Goal: Information Seeking & Learning: Learn about a topic

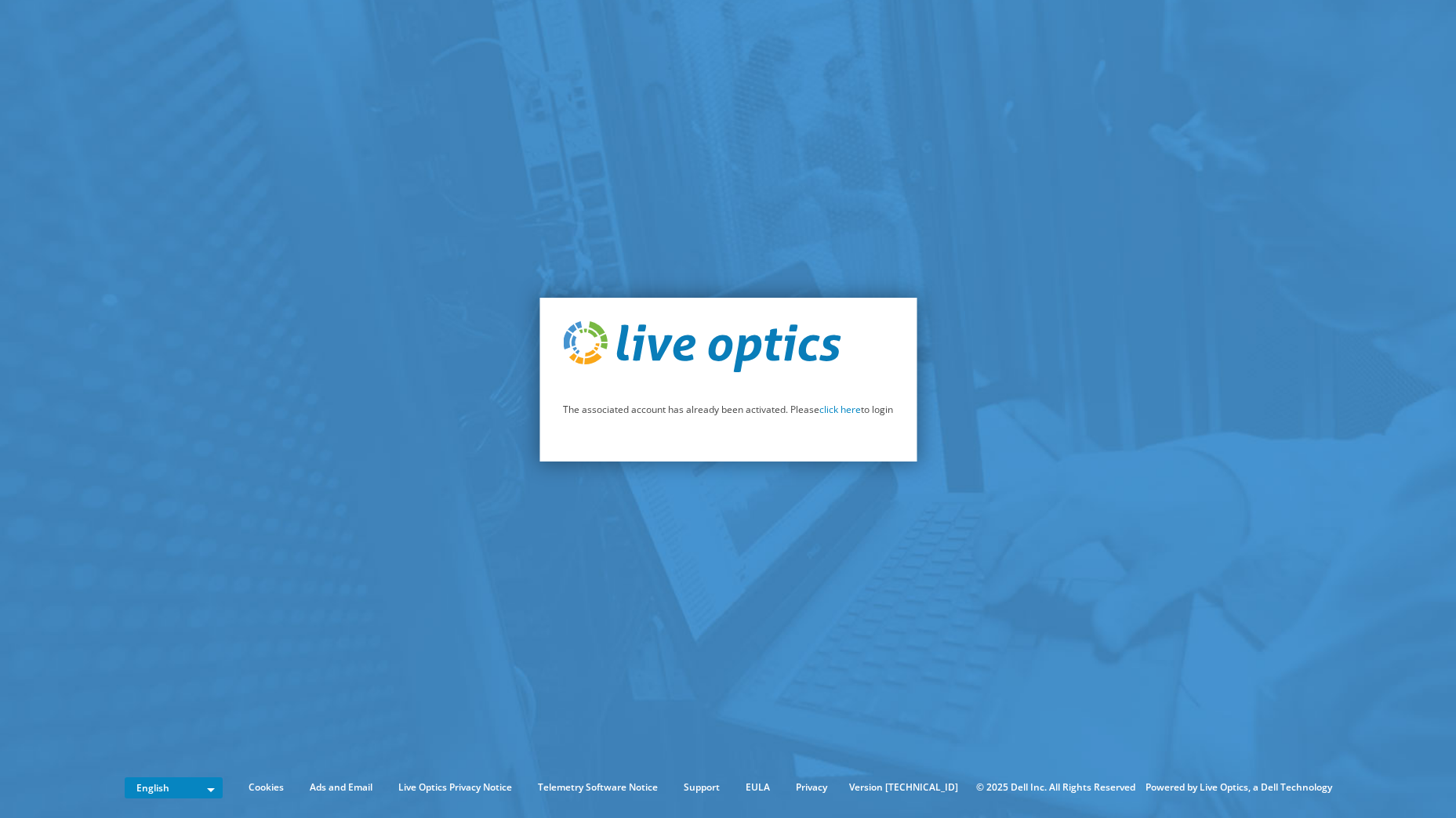
click at [830, 410] on link "click here" at bounding box center [840, 409] width 42 height 14
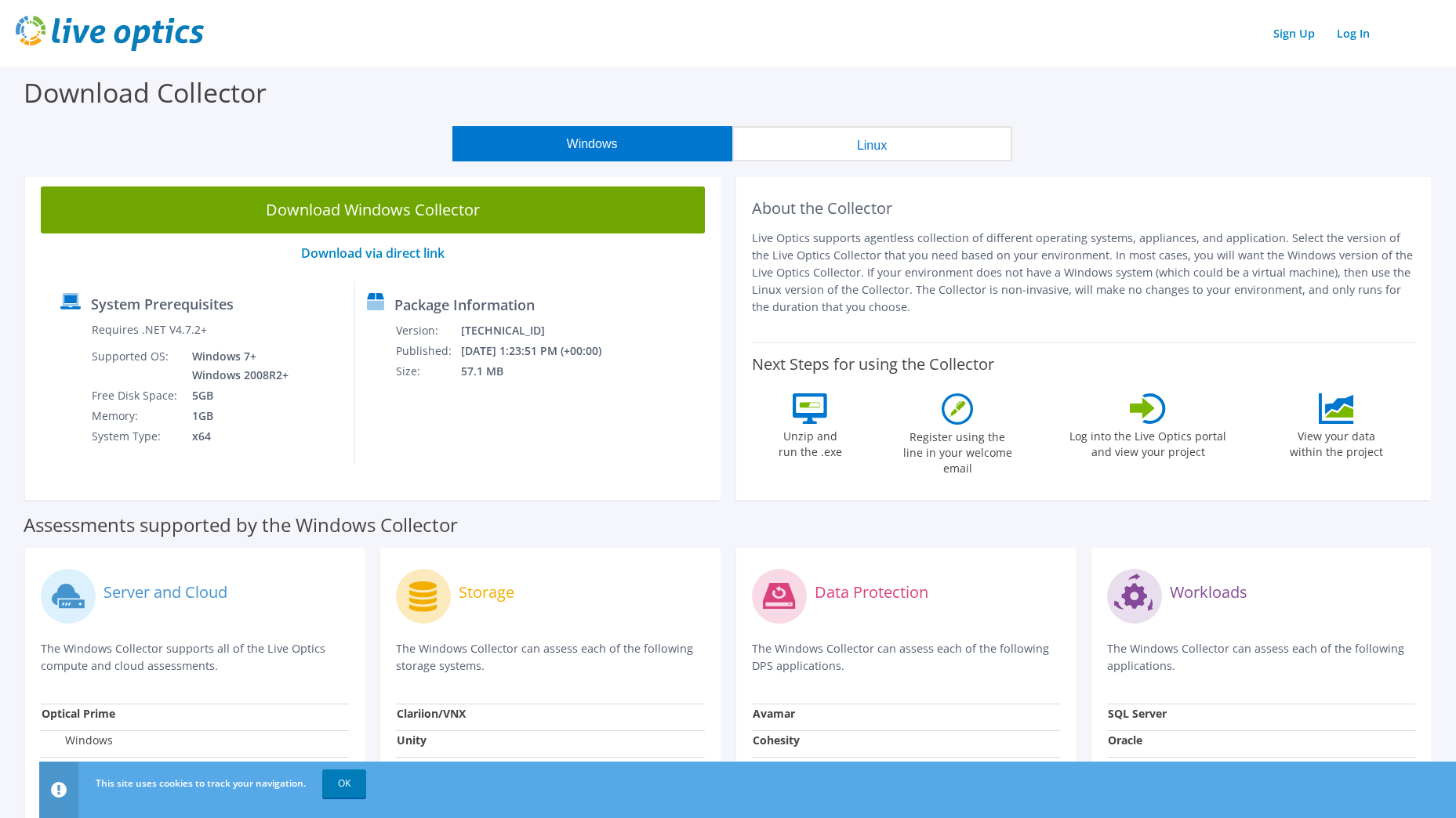
click at [242, 98] on label "Download Collector" at bounding box center [145, 92] width 243 height 36
click at [1348, 40] on link "Log In" at bounding box center [1353, 33] width 49 height 23
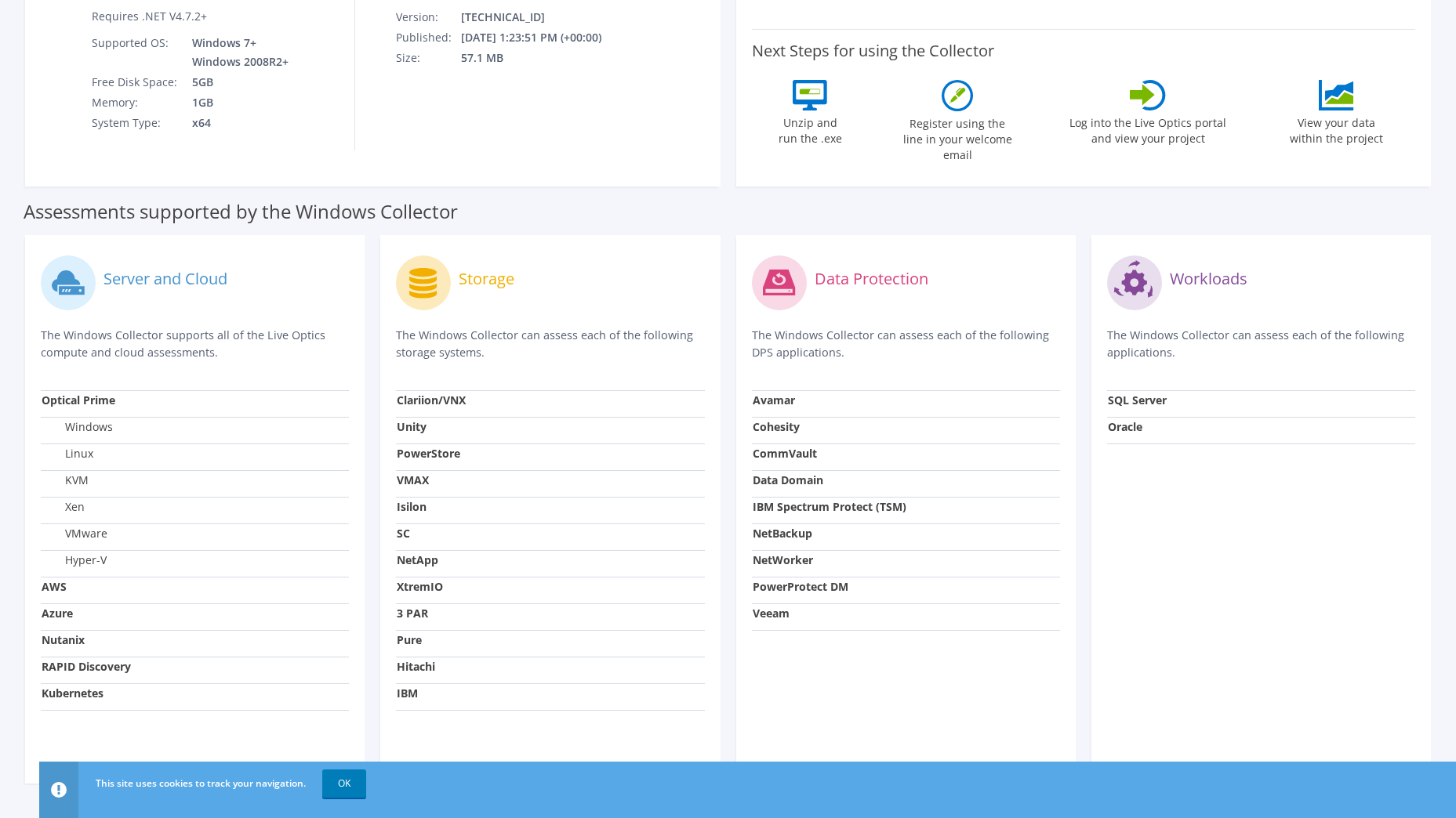
scroll to position [157, 0]
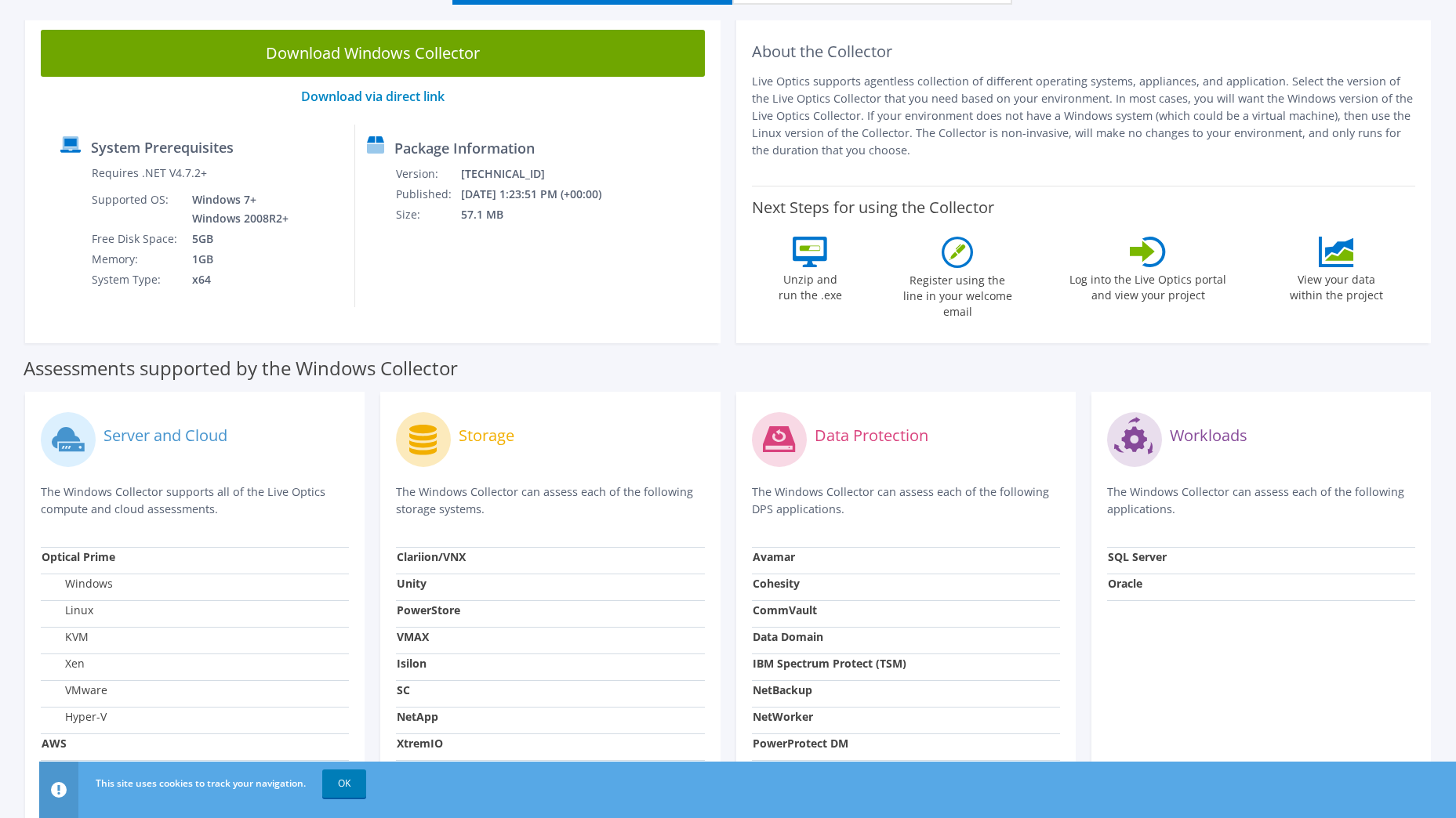
click at [1140, 256] on icon at bounding box center [1148, 252] width 36 height 31
click at [1152, 252] on icon at bounding box center [1142, 252] width 25 height 22
click at [1136, 294] on label "Log into the Live Optics portal and view your project" at bounding box center [1148, 285] width 159 height 36
click at [1141, 264] on icon at bounding box center [1148, 252] width 36 height 31
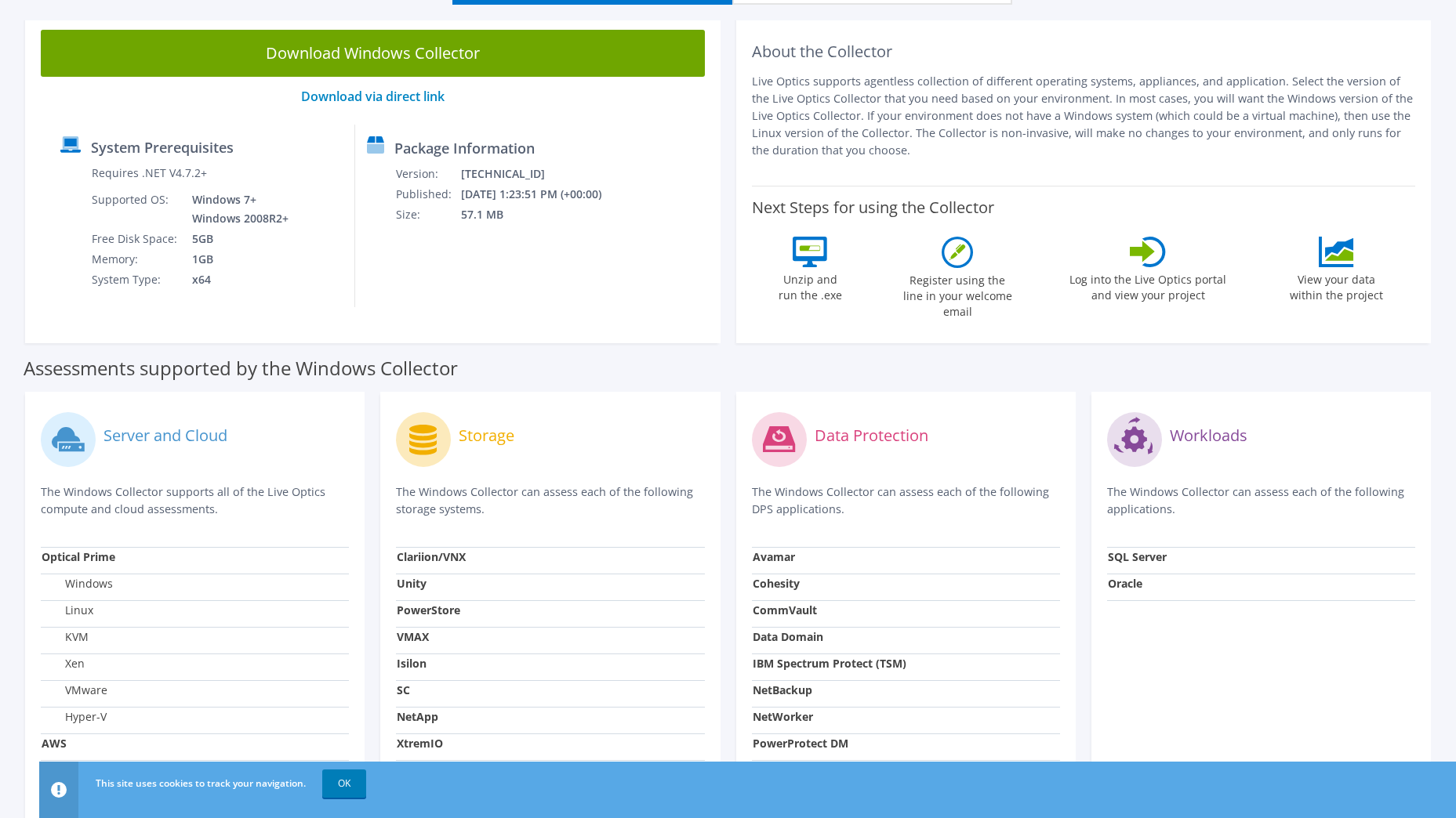
click at [1141, 264] on icon at bounding box center [1148, 252] width 36 height 31
click at [1334, 253] on icon at bounding box center [1337, 252] width 35 height 31
click at [1200, 258] on div "Log into the Live Optics portal and view your project" at bounding box center [1148, 282] width 159 height 91
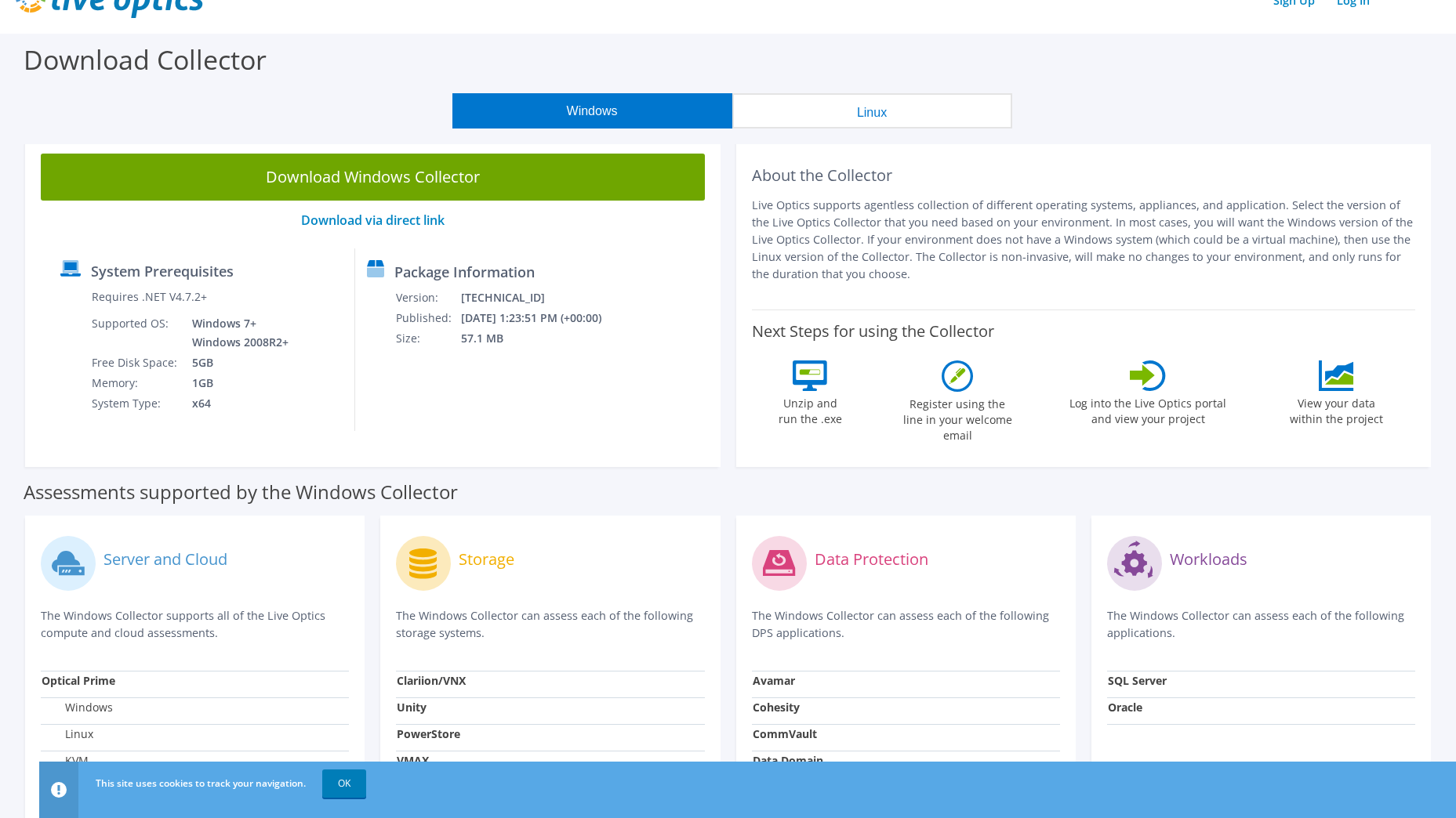
scroll to position [0, 0]
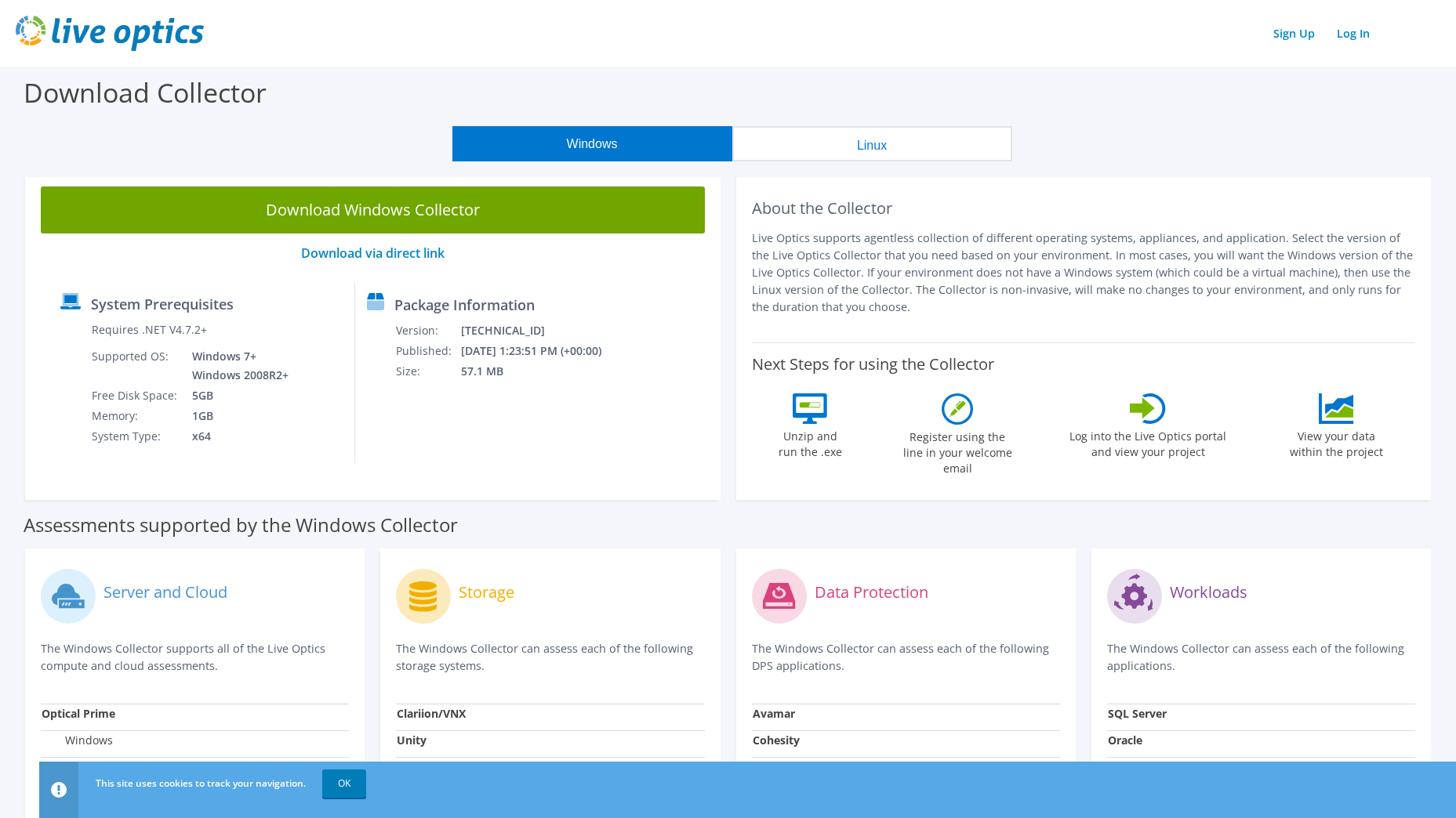
click at [884, 148] on button "Linux" at bounding box center [872, 143] width 280 height 35
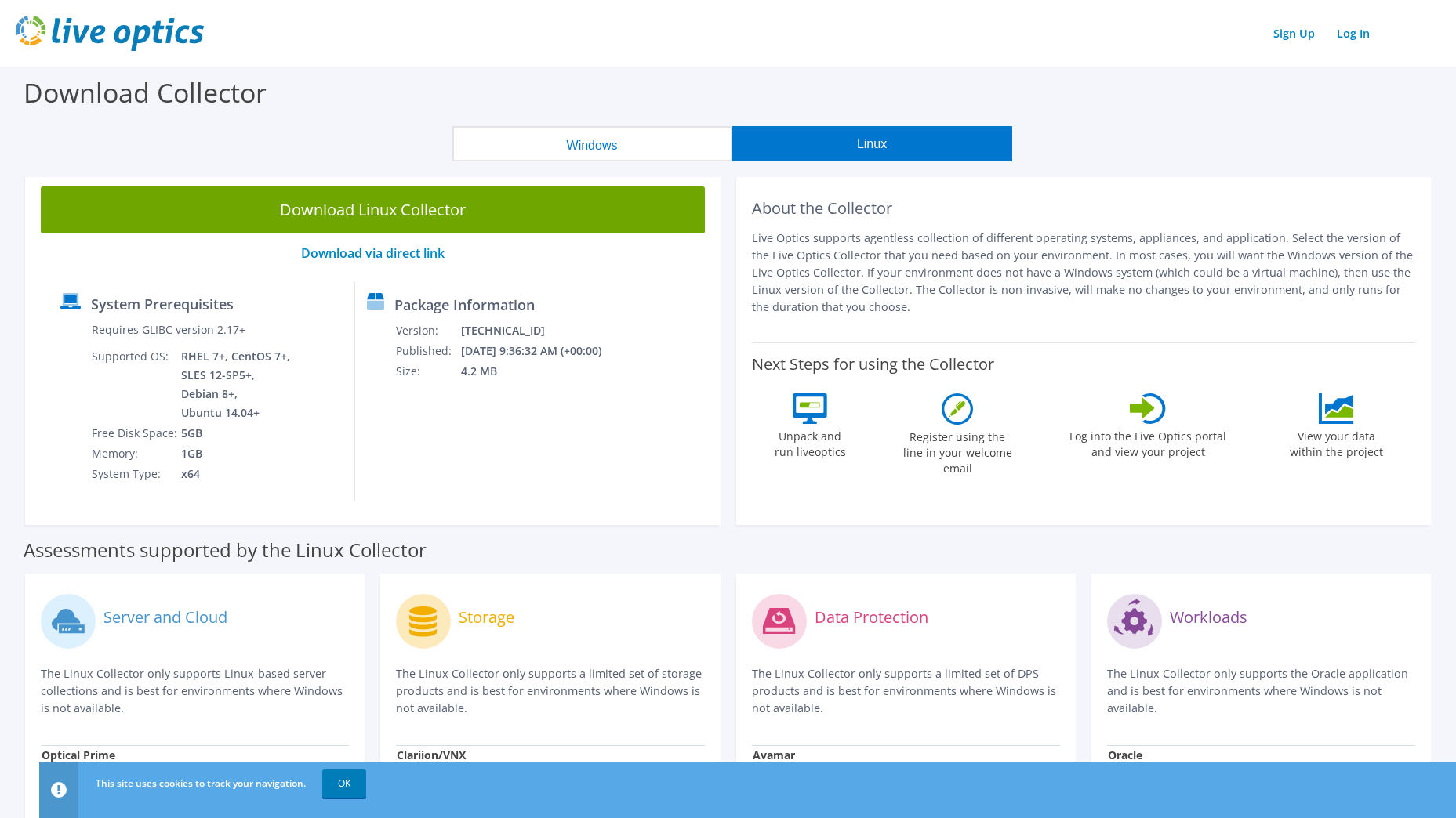
click at [649, 142] on button "Windows" at bounding box center [592, 143] width 280 height 35
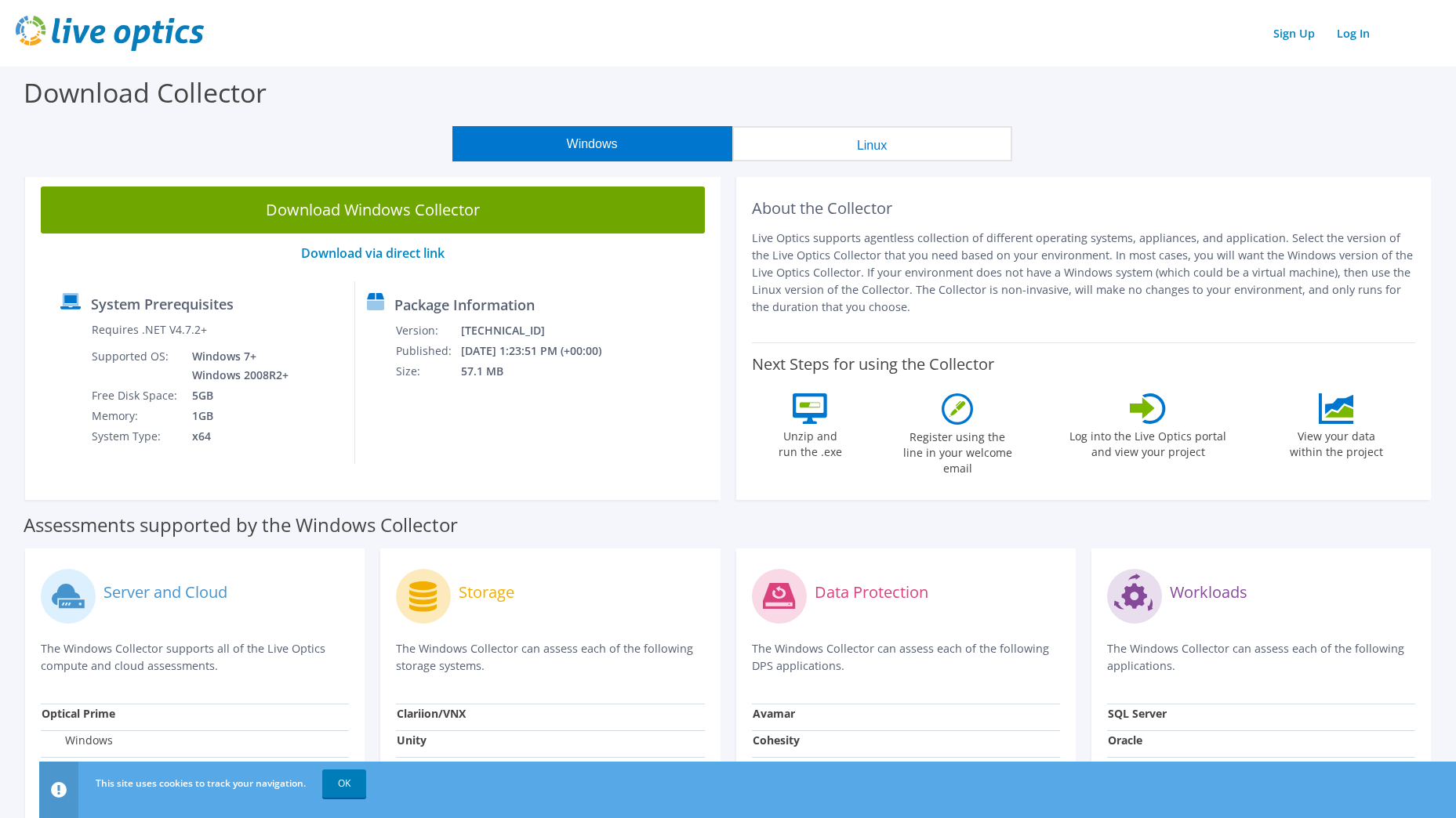
click at [785, 409] on div "Unzip and run the .exe" at bounding box center [810, 438] width 73 height 91
click at [916, 421] on div "Register using the line in your welcome email" at bounding box center [958, 438] width 118 height 91
click at [1347, 38] on link "Log In" at bounding box center [1353, 33] width 49 height 23
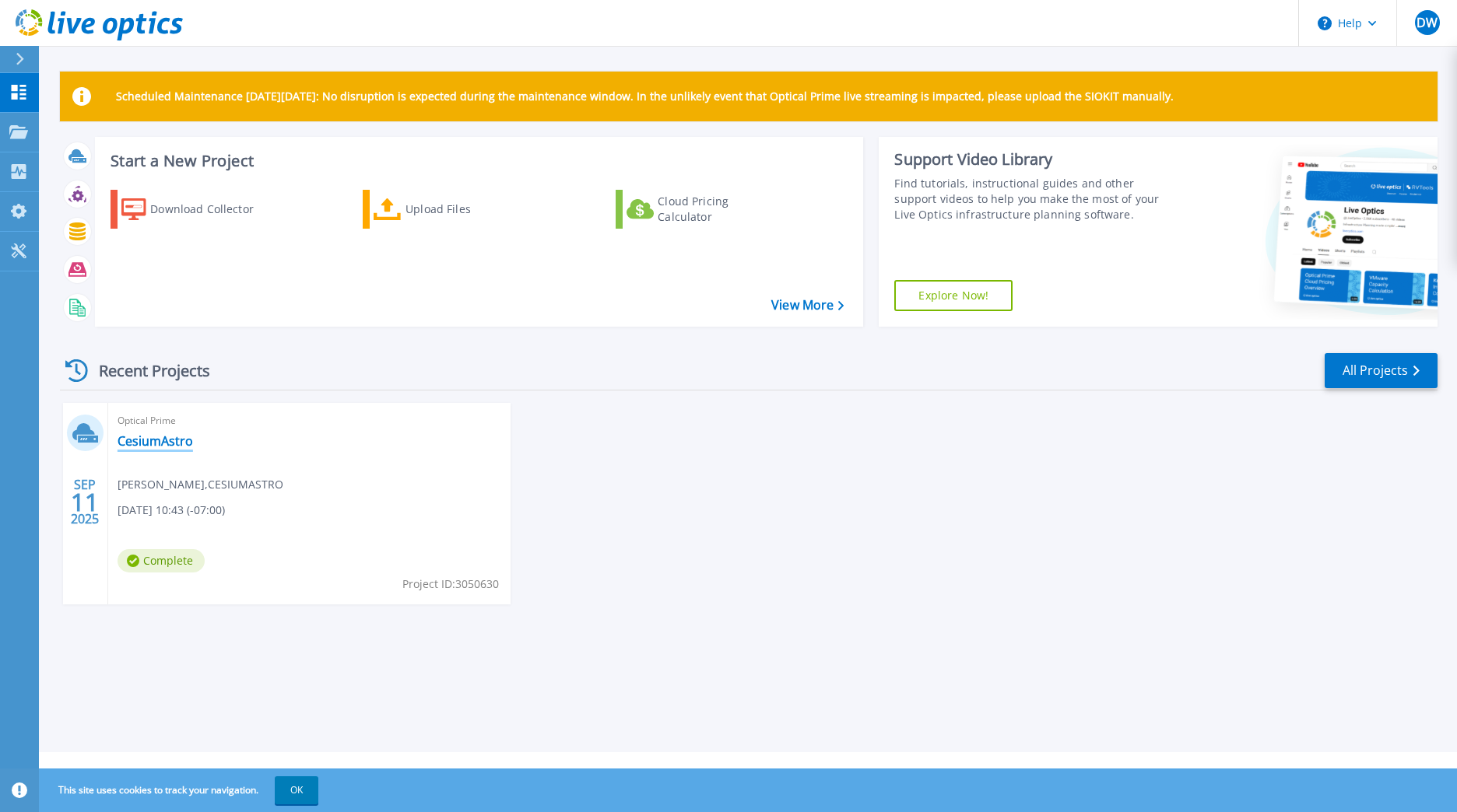
click at [149, 448] on link "CesiumAstro" at bounding box center [155, 441] width 75 height 15
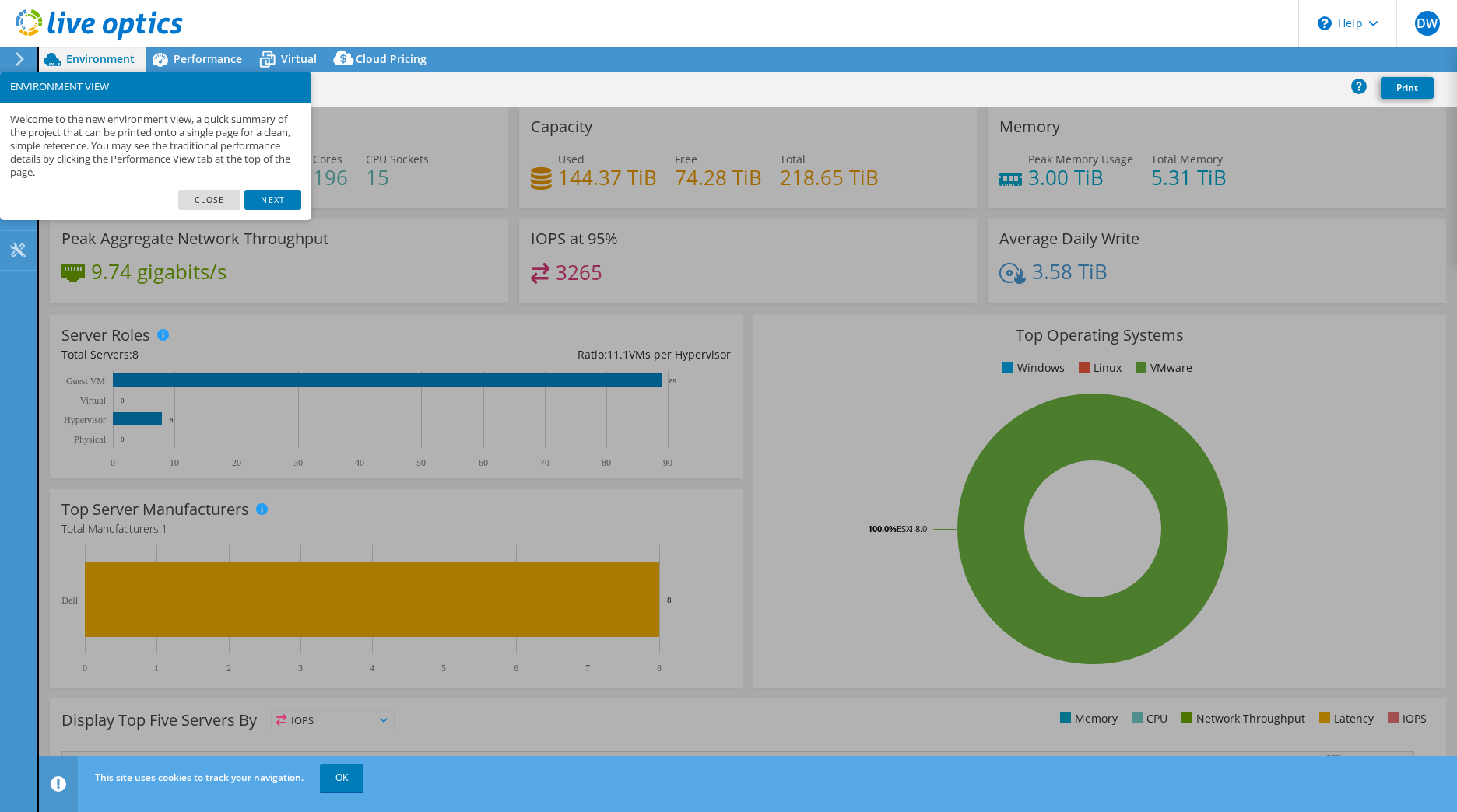
select select "USD"
click at [208, 196] on link "Close" at bounding box center [209, 200] width 63 height 20
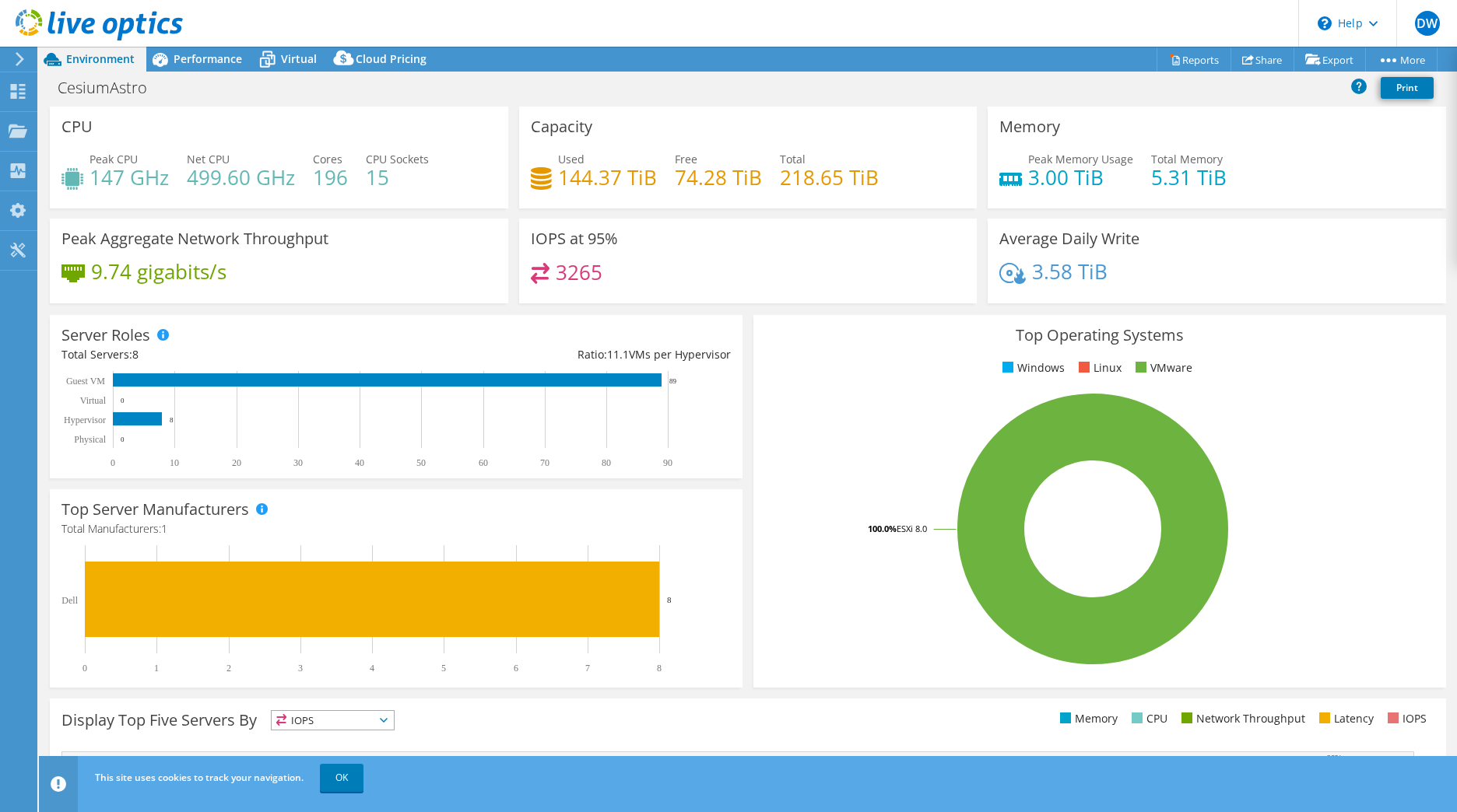
scroll to position [226, 0]
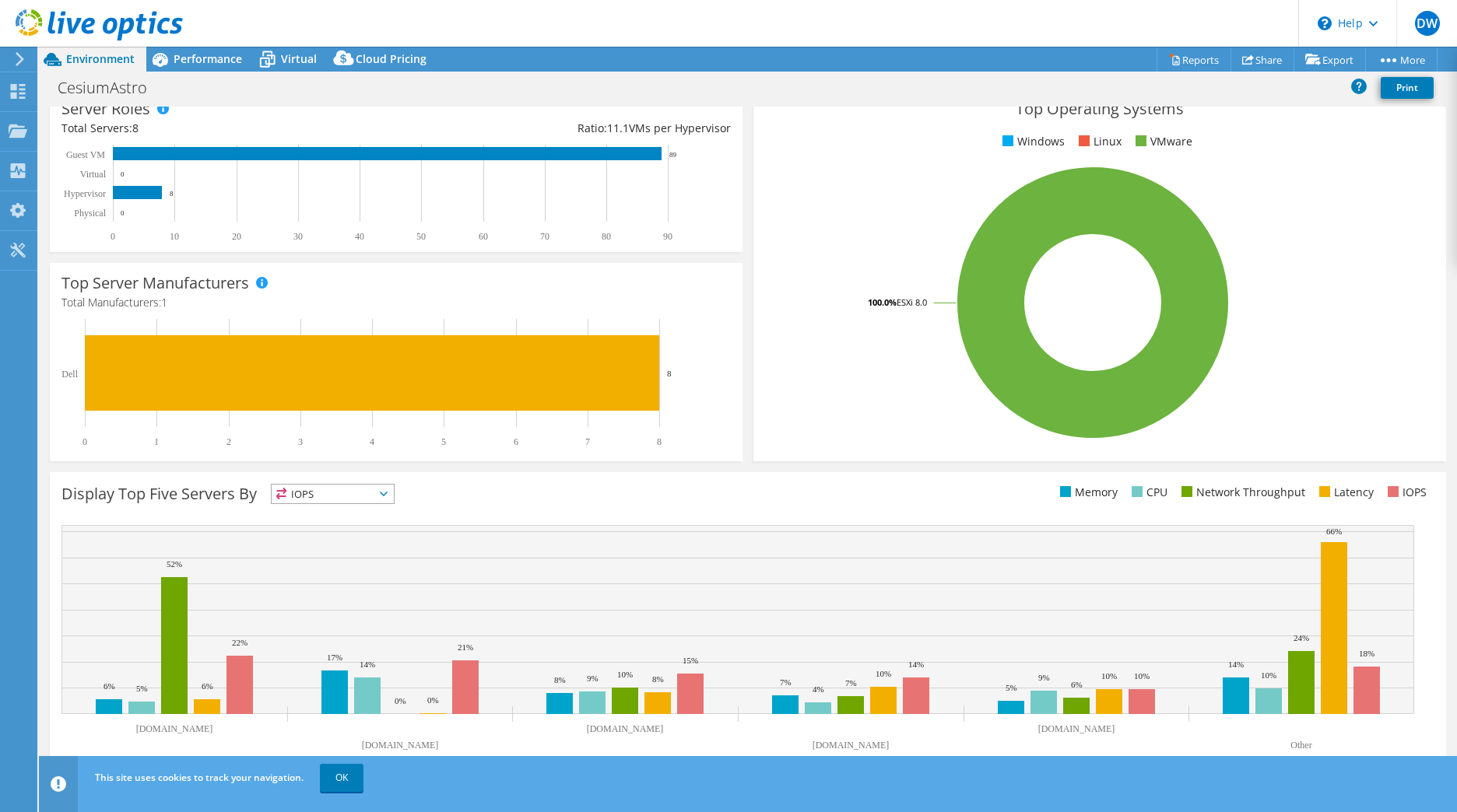
click at [341, 779] on link "OK" at bounding box center [341, 777] width 43 height 28
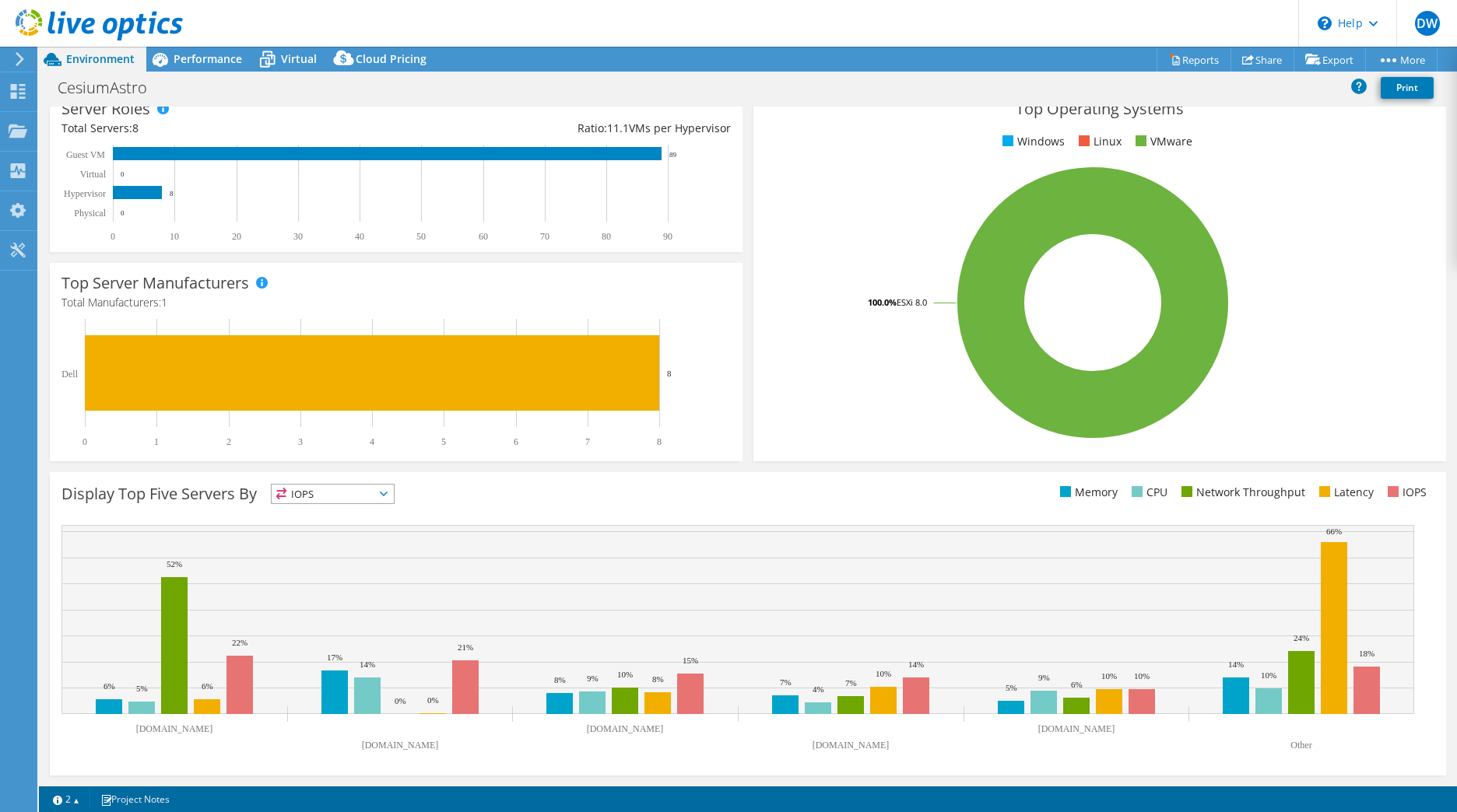
click at [388, 495] on icon at bounding box center [383, 494] width 8 height 5
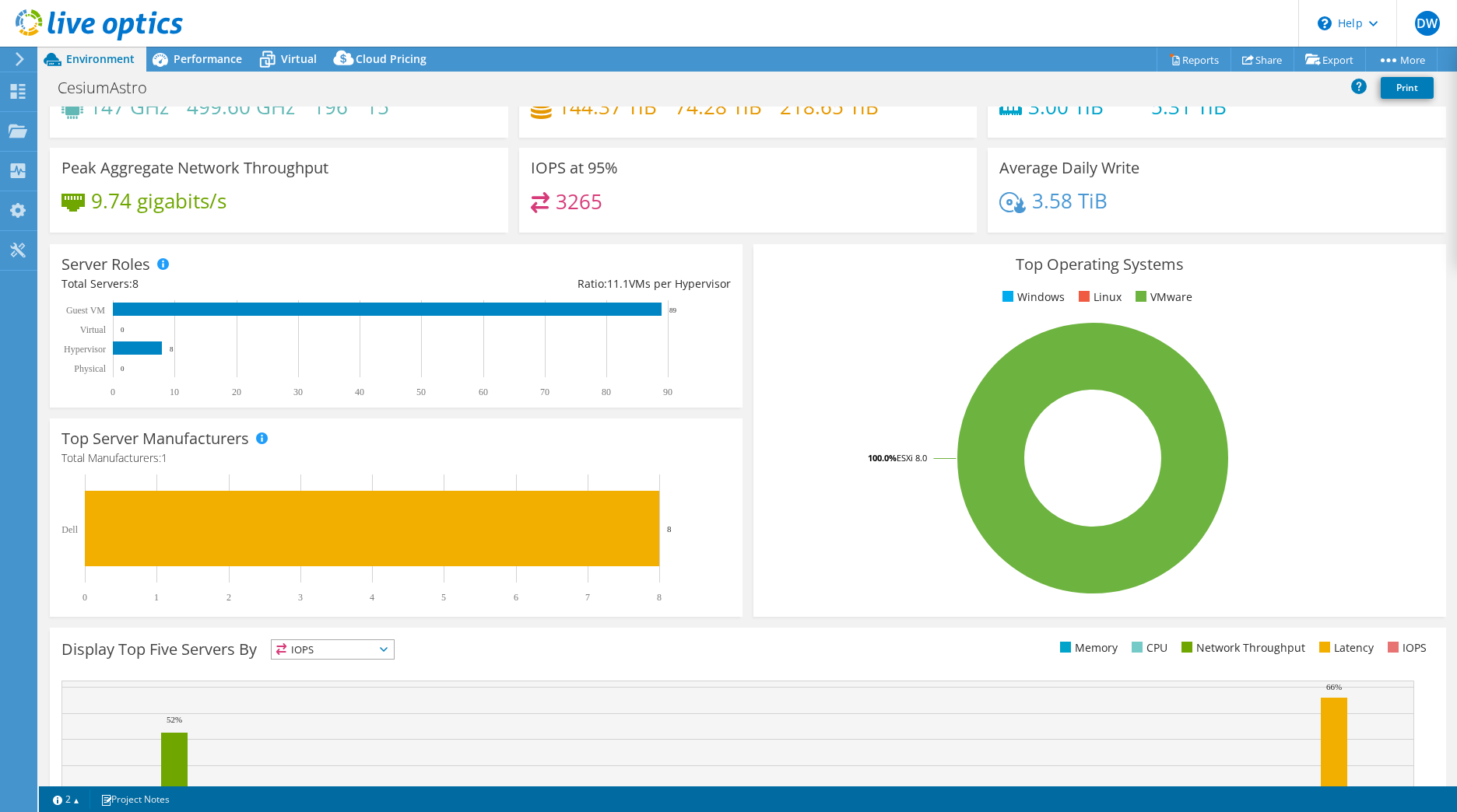
scroll to position [0, 0]
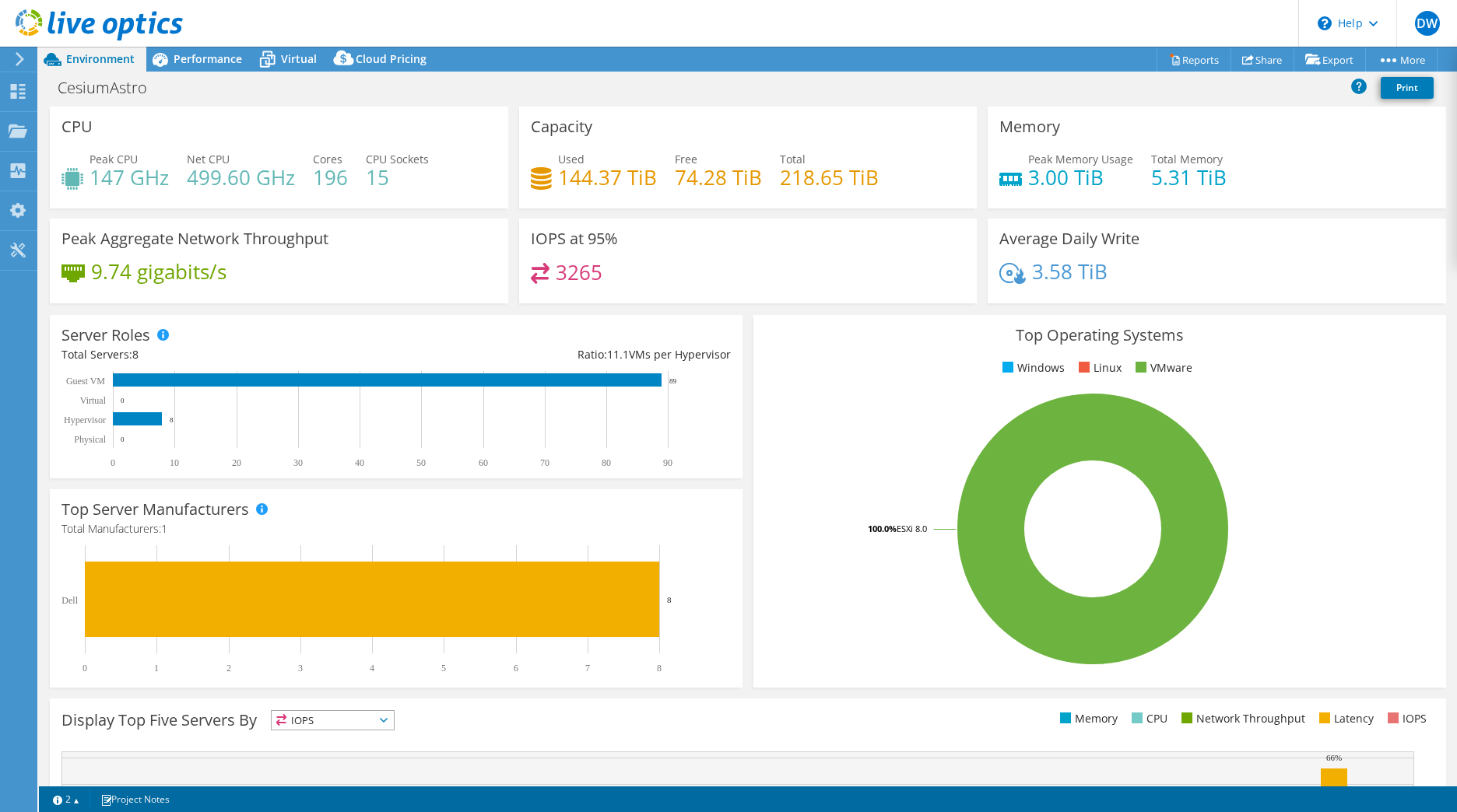
click at [202, 63] on span "Performance" at bounding box center [208, 58] width 69 height 14
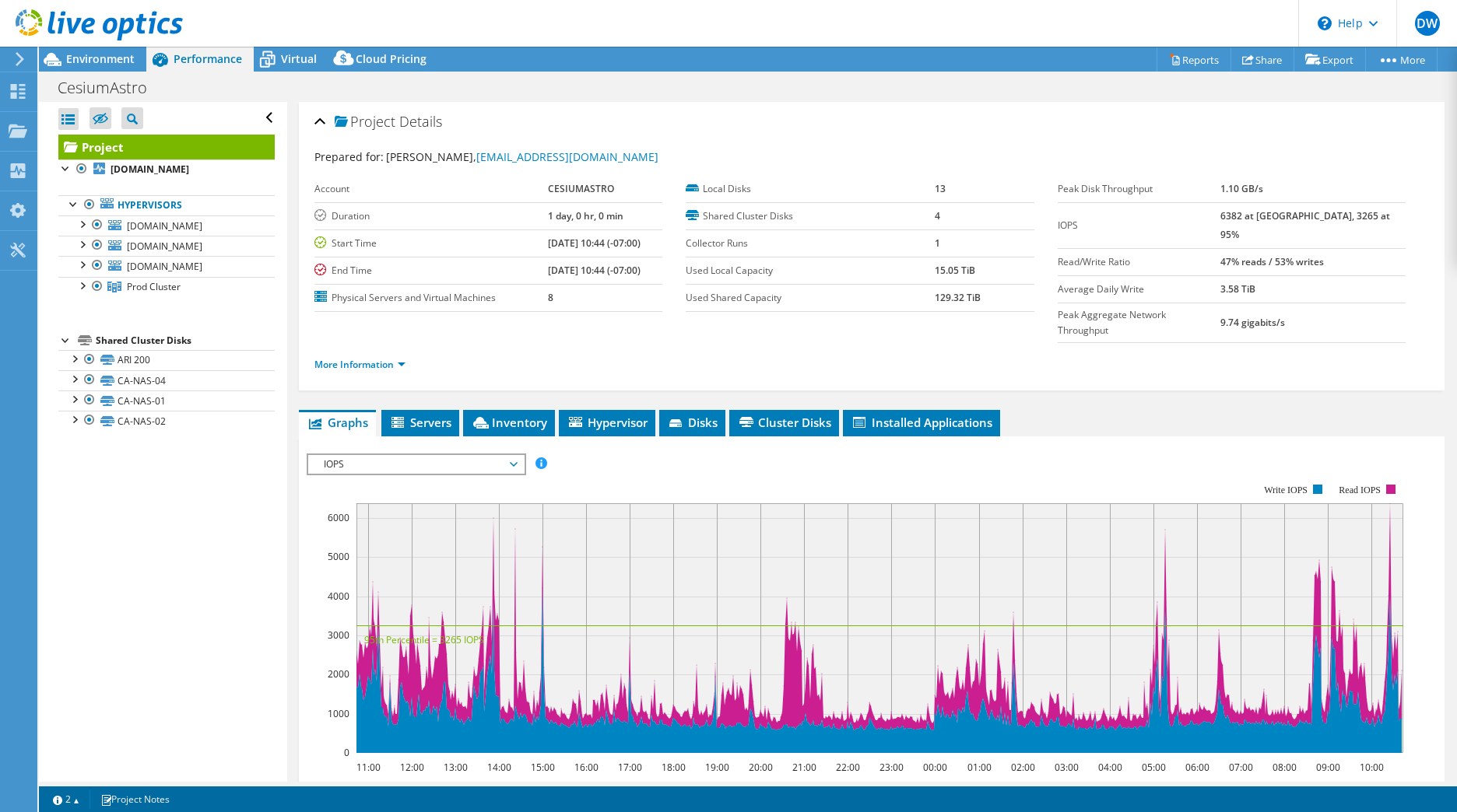
click at [288, 55] on span "Virtual" at bounding box center [299, 58] width 36 height 14
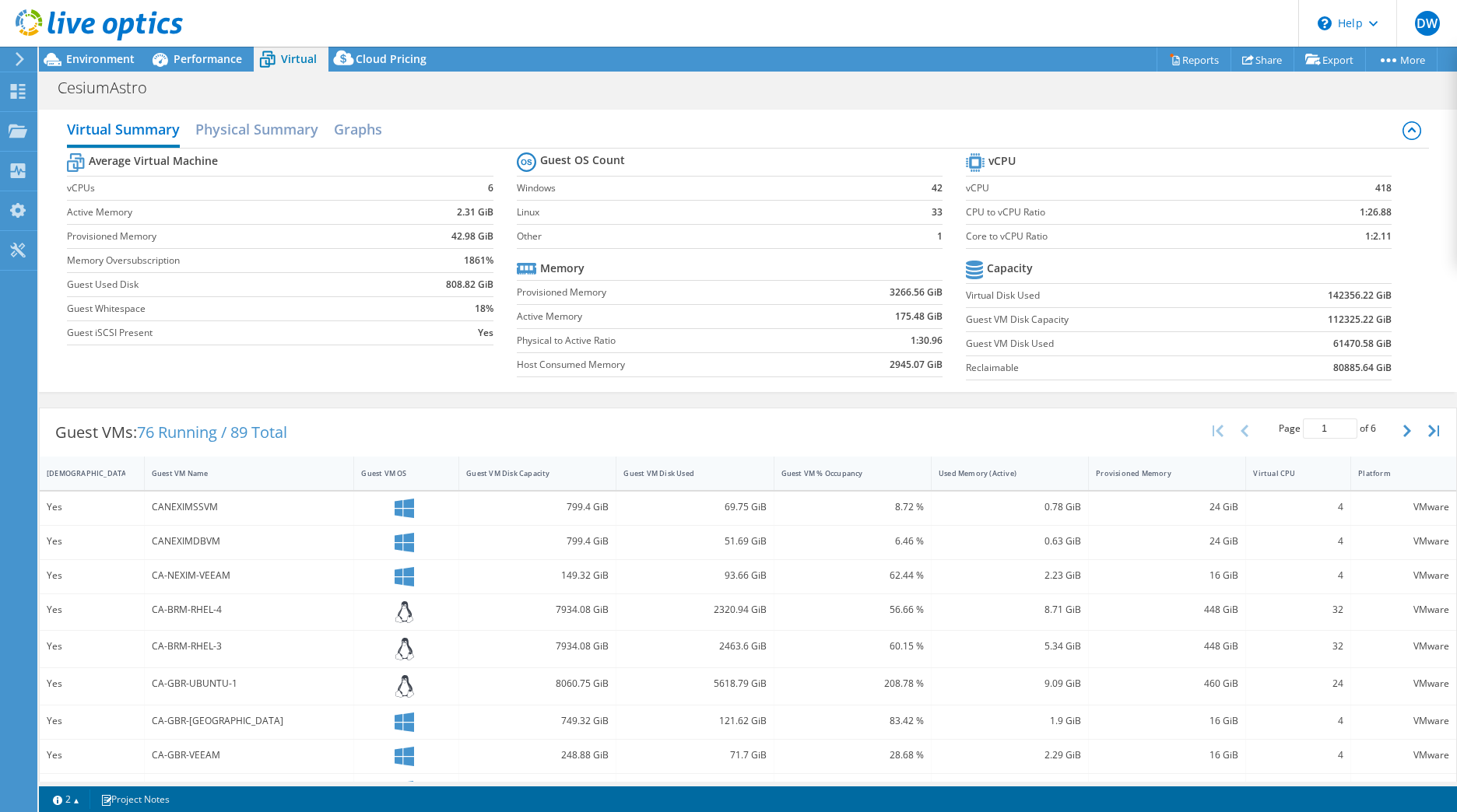
click at [379, 66] on div "Cloud Pricing" at bounding box center [384, 58] width 110 height 25
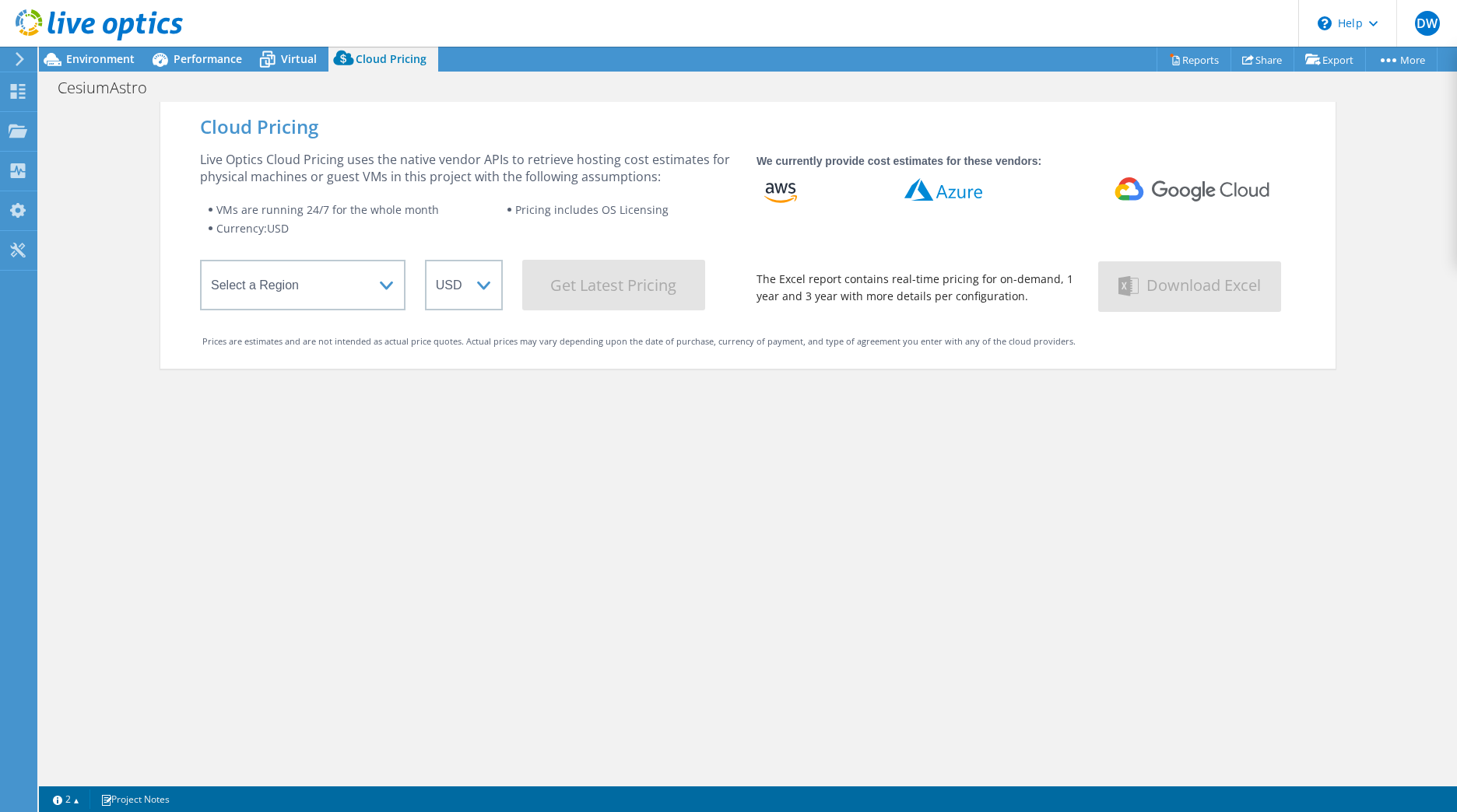
click at [208, 64] on span "Performance" at bounding box center [208, 58] width 69 height 14
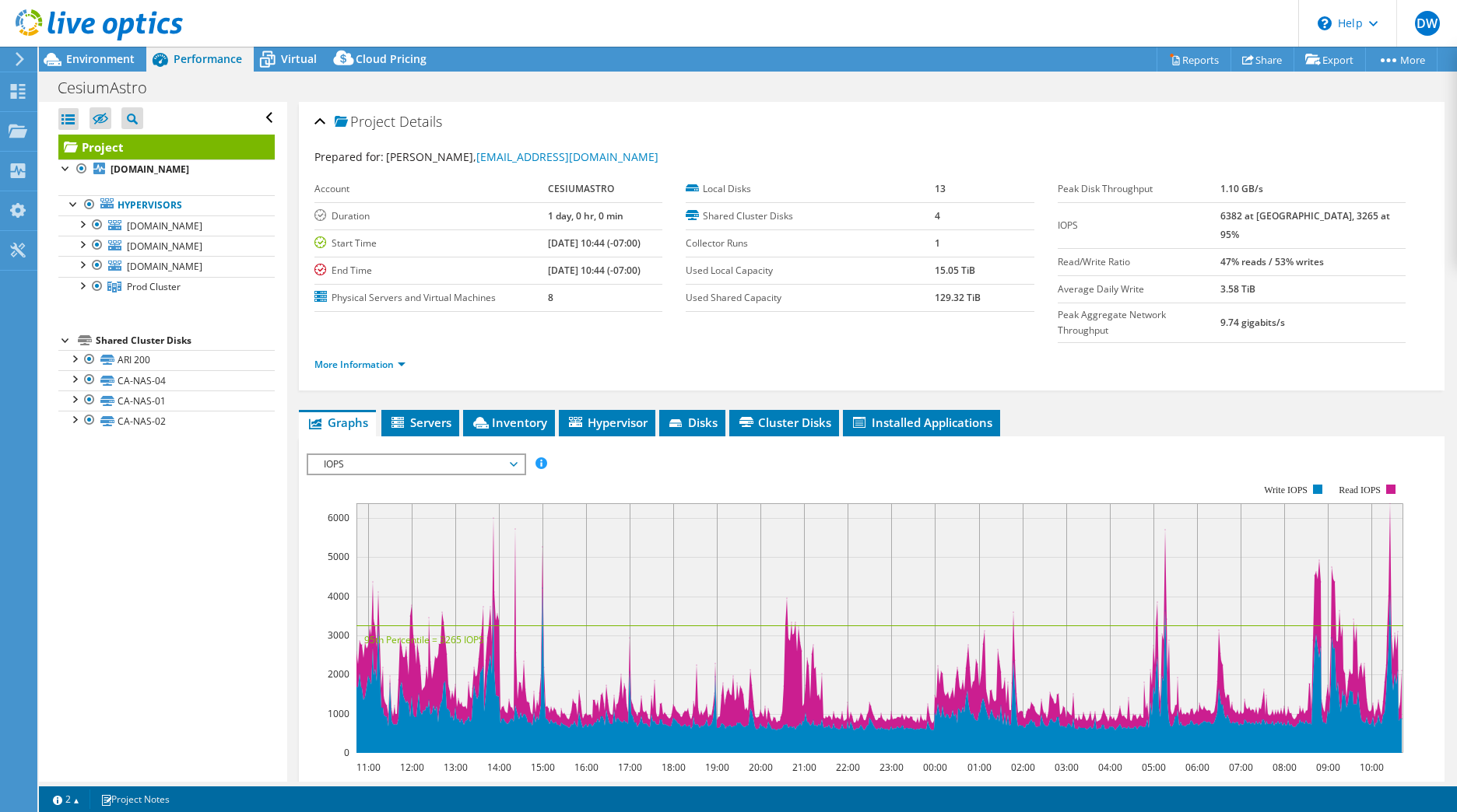
click at [292, 63] on span "Virtual" at bounding box center [299, 58] width 36 height 14
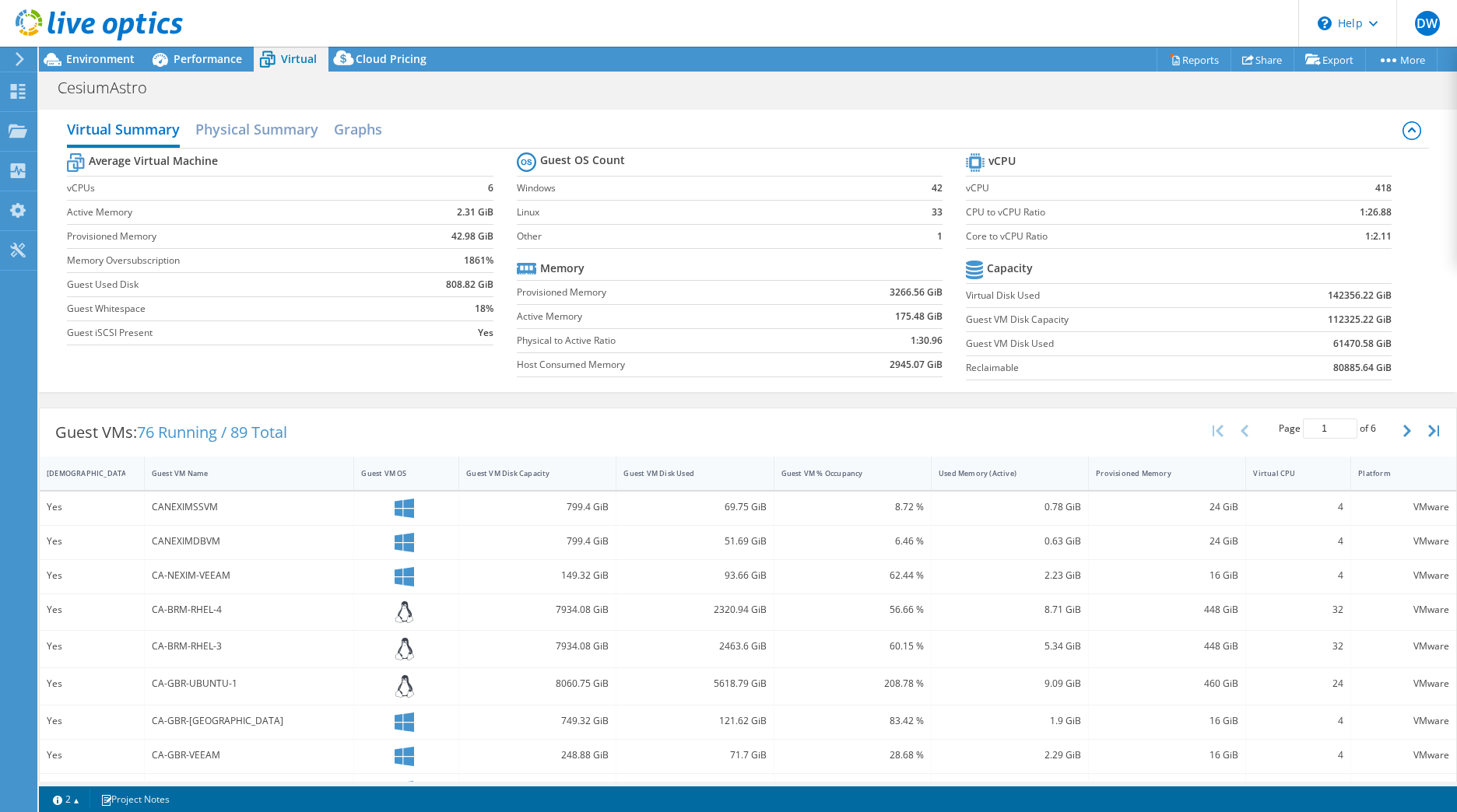
click at [244, 131] on h2 "Physical Summary" at bounding box center [257, 129] width 123 height 31
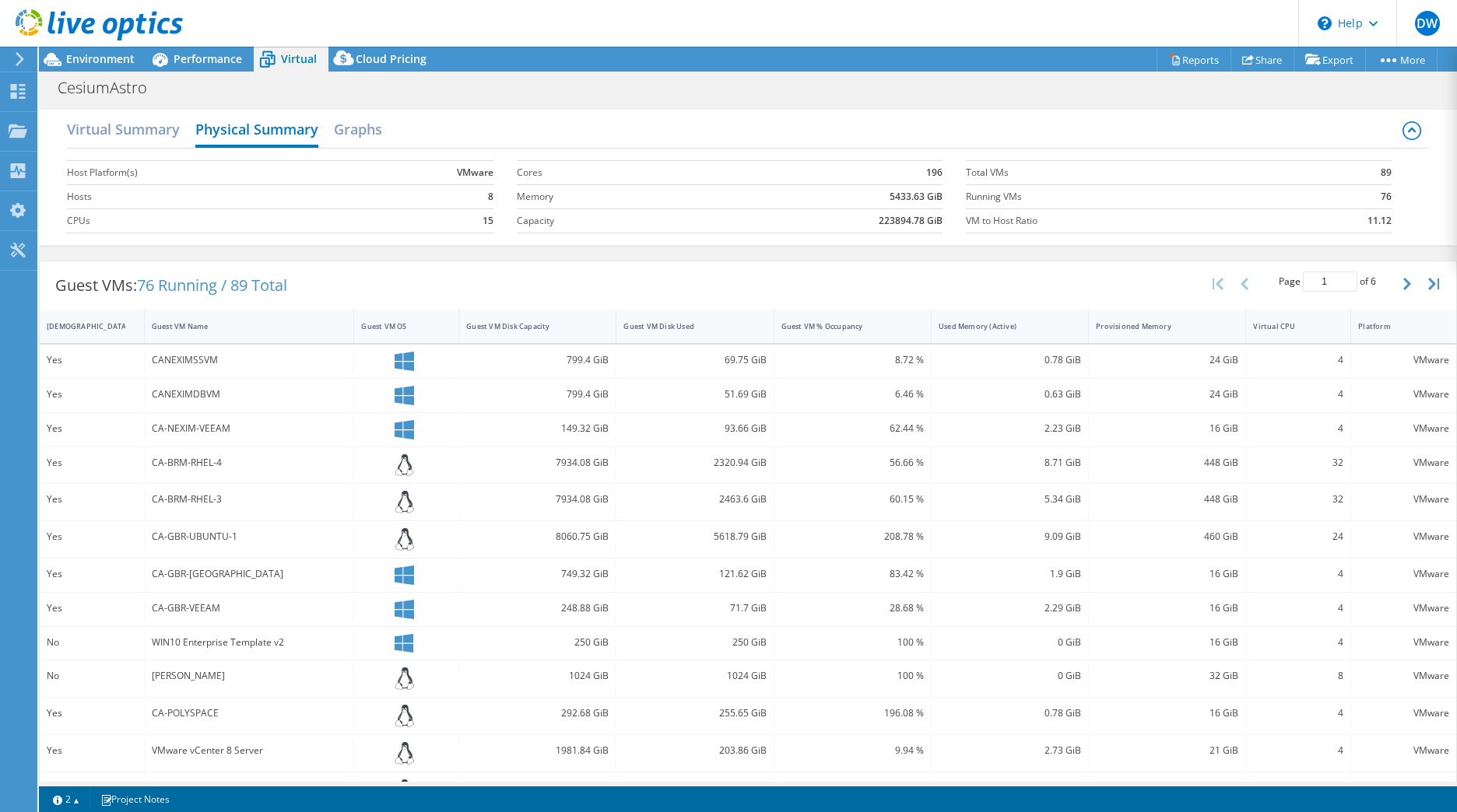
click at [370, 135] on h2 "Graphs" at bounding box center [357, 129] width 48 height 31
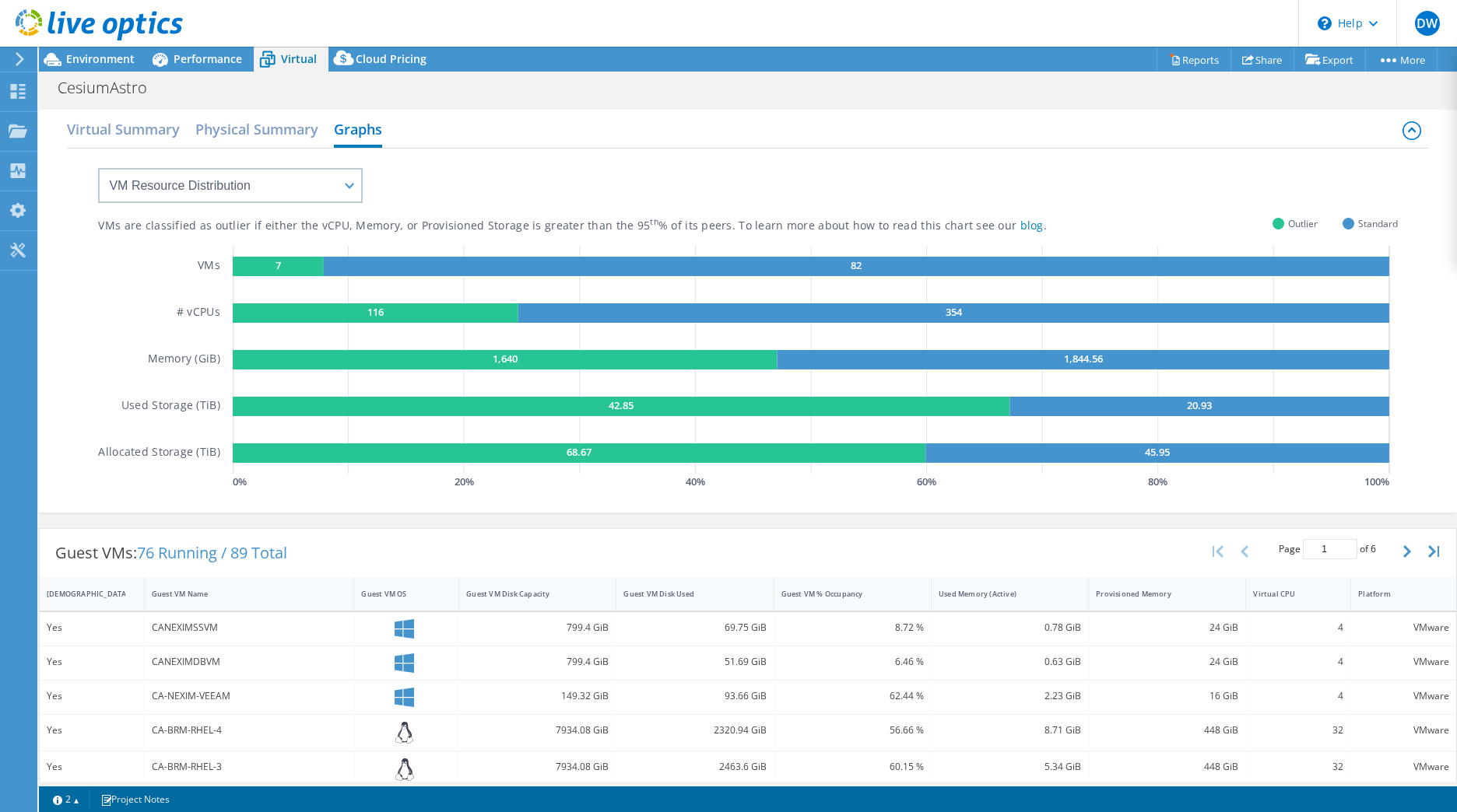
click at [114, 135] on h2 "Virtual Summary" at bounding box center [123, 129] width 113 height 31
